Goal: Task Accomplishment & Management: Manage account settings

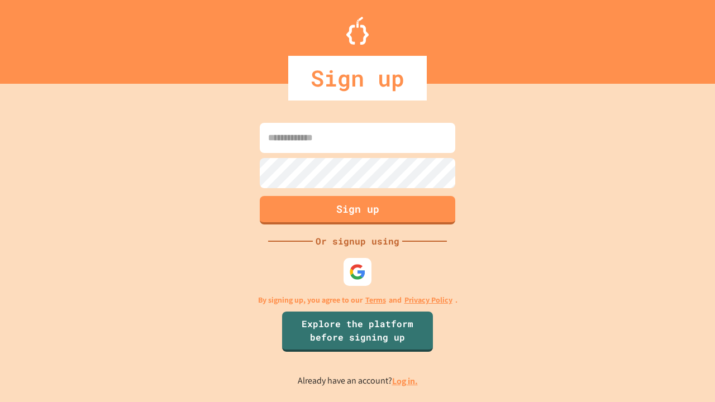
click at [406, 381] on link "Log in." at bounding box center [405, 381] width 26 height 12
